Goal: Navigation & Orientation: Find specific page/section

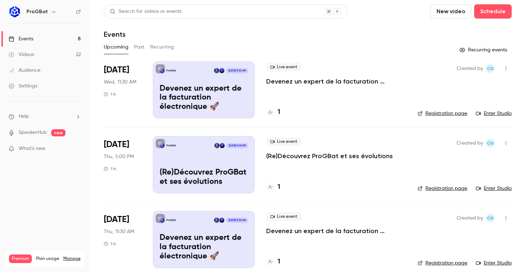
click at [37, 13] on h6 "ProGBat" at bounding box center [36, 11] width 21 height 7
click at [49, 12] on button "button" at bounding box center [53, 12] width 9 height 9
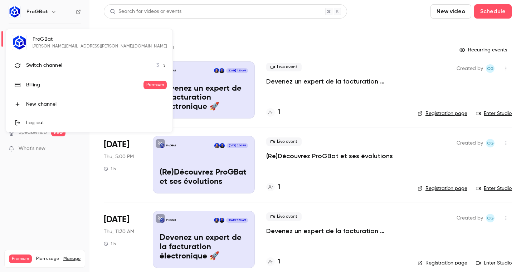
click at [80, 68] on div "Switch channel 3" at bounding box center [92, 66] width 133 height 8
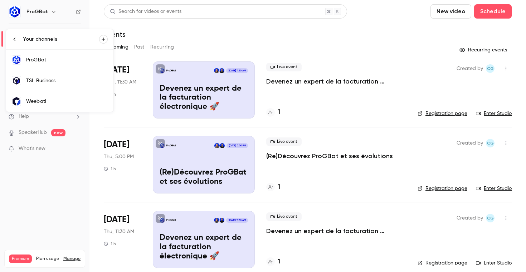
click at [74, 84] on link "TSL Business" at bounding box center [59, 80] width 107 height 21
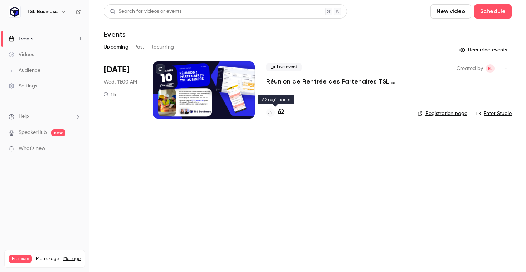
click at [277, 113] on div "62" at bounding box center [275, 113] width 18 height 10
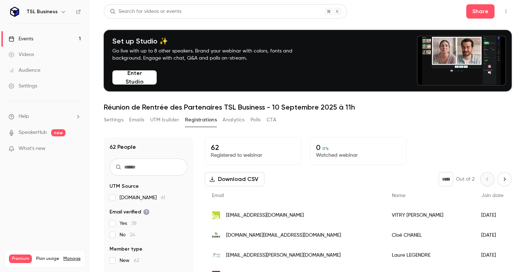
click at [133, 76] on button "Enter Studio" at bounding box center [134, 77] width 44 height 14
click at [109, 123] on button "Settings" at bounding box center [114, 119] width 20 height 11
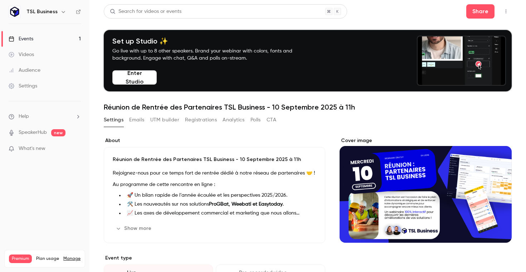
click at [31, 44] on link "Events 1" at bounding box center [44, 39] width 89 height 16
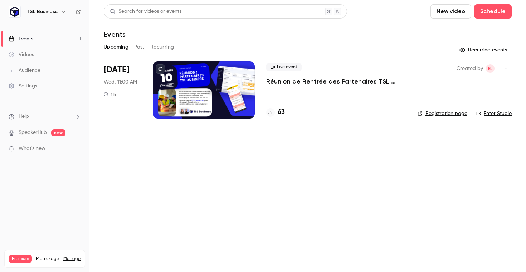
click at [491, 116] on link "Enter Studio" at bounding box center [493, 113] width 36 height 7
click at [496, 117] on link "Enter Studio" at bounding box center [493, 113] width 36 height 7
